Goal: Information Seeking & Learning: Find specific fact

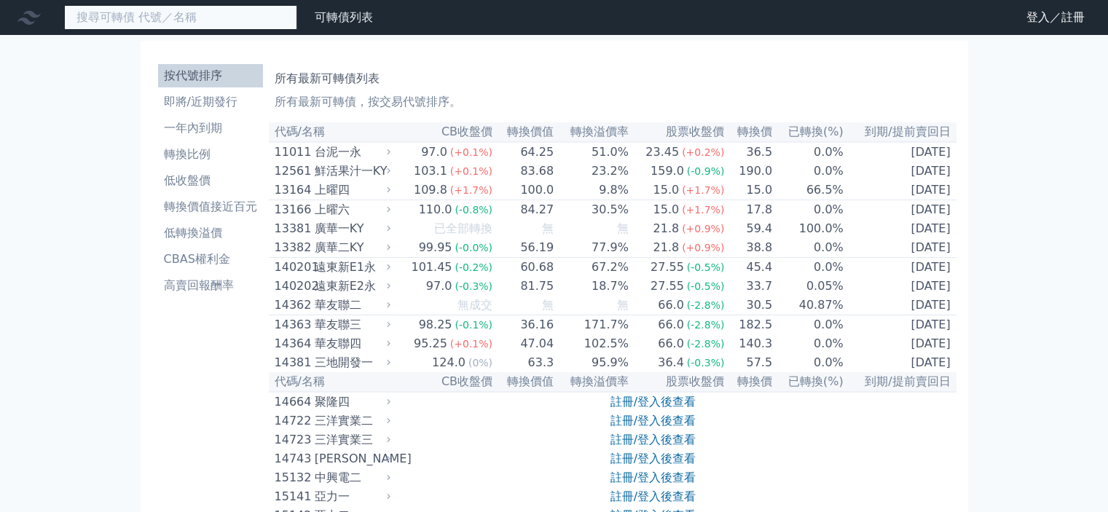
click at [208, 15] on input at bounding box center [180, 17] width 233 height 25
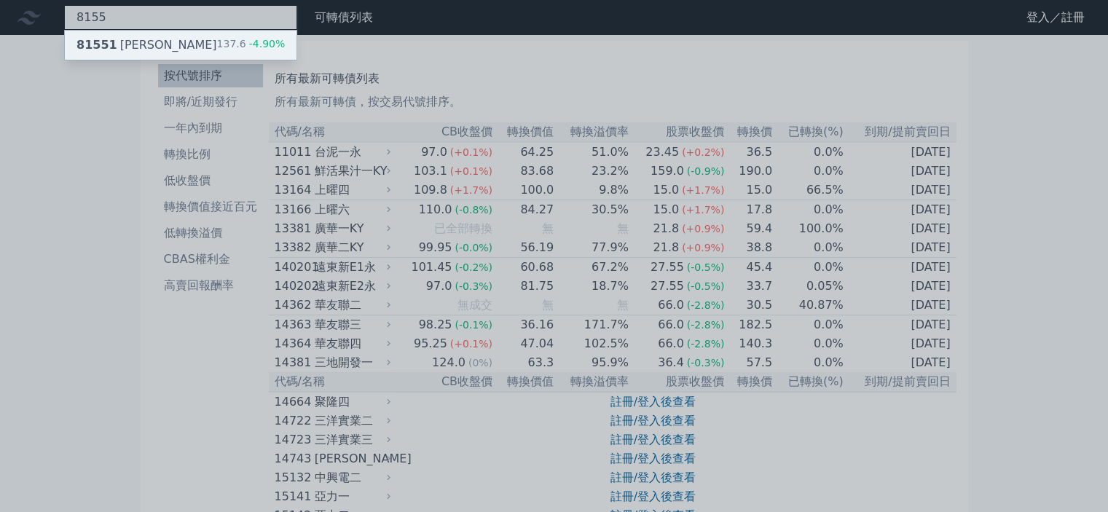
type input "8155"
click at [85, 46] on span "81551" at bounding box center [97, 45] width 41 height 14
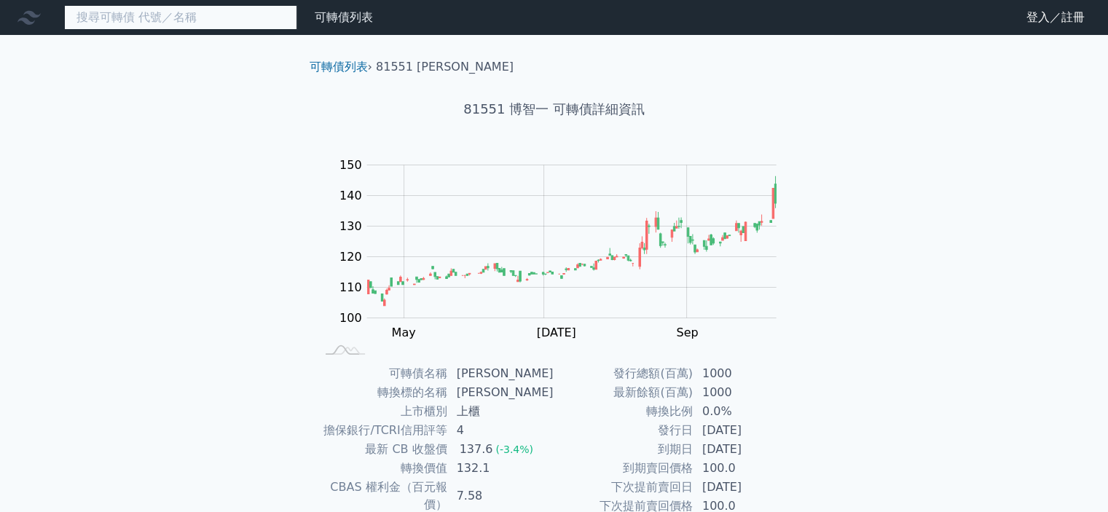
click at [101, 17] on input at bounding box center [180, 17] width 233 height 25
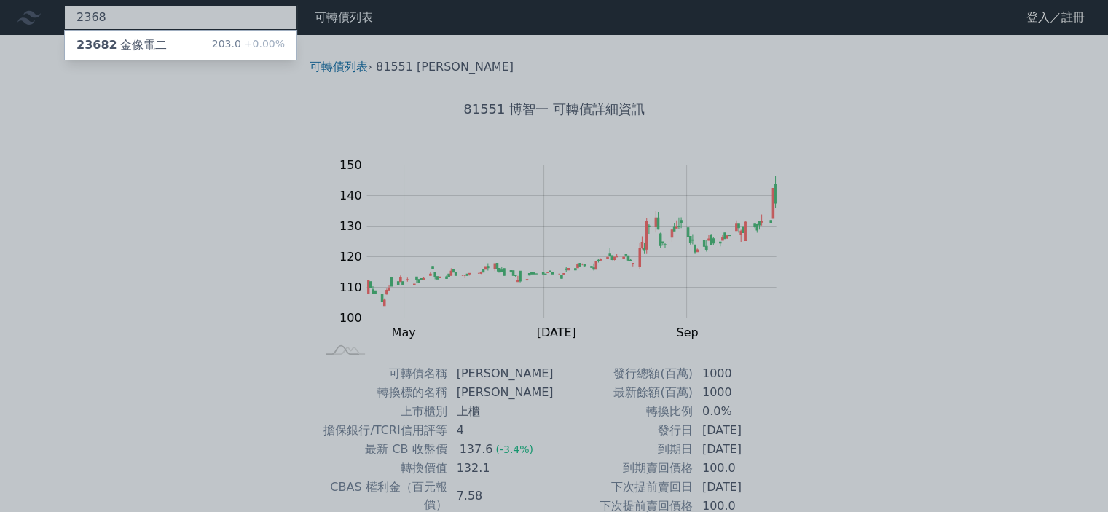
type input "2368"
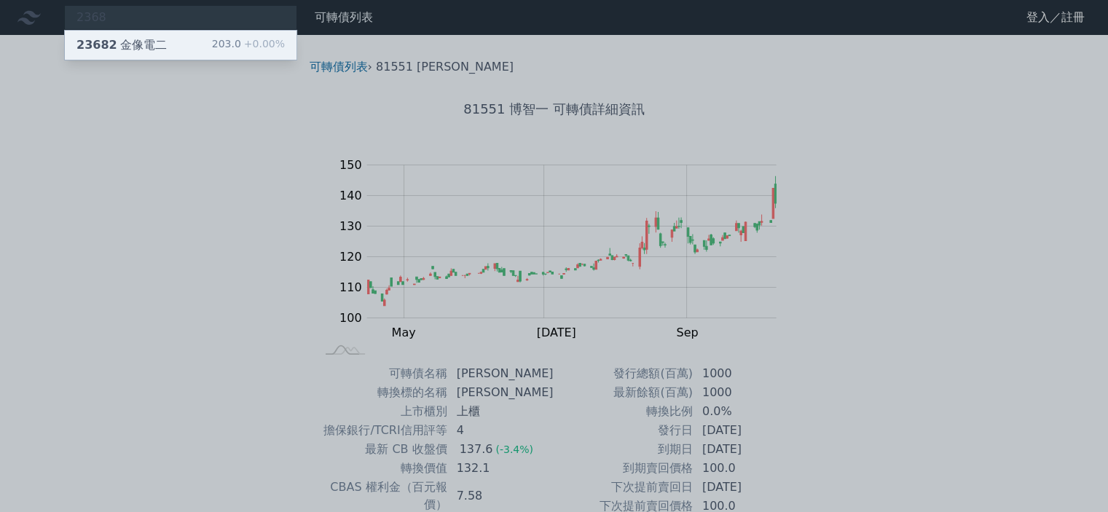
click at [106, 31] on div "23682 金像電二 203.0 +0.00%" at bounding box center [181, 45] width 232 height 29
